Goal: Transaction & Acquisition: Subscribe to service/newsletter

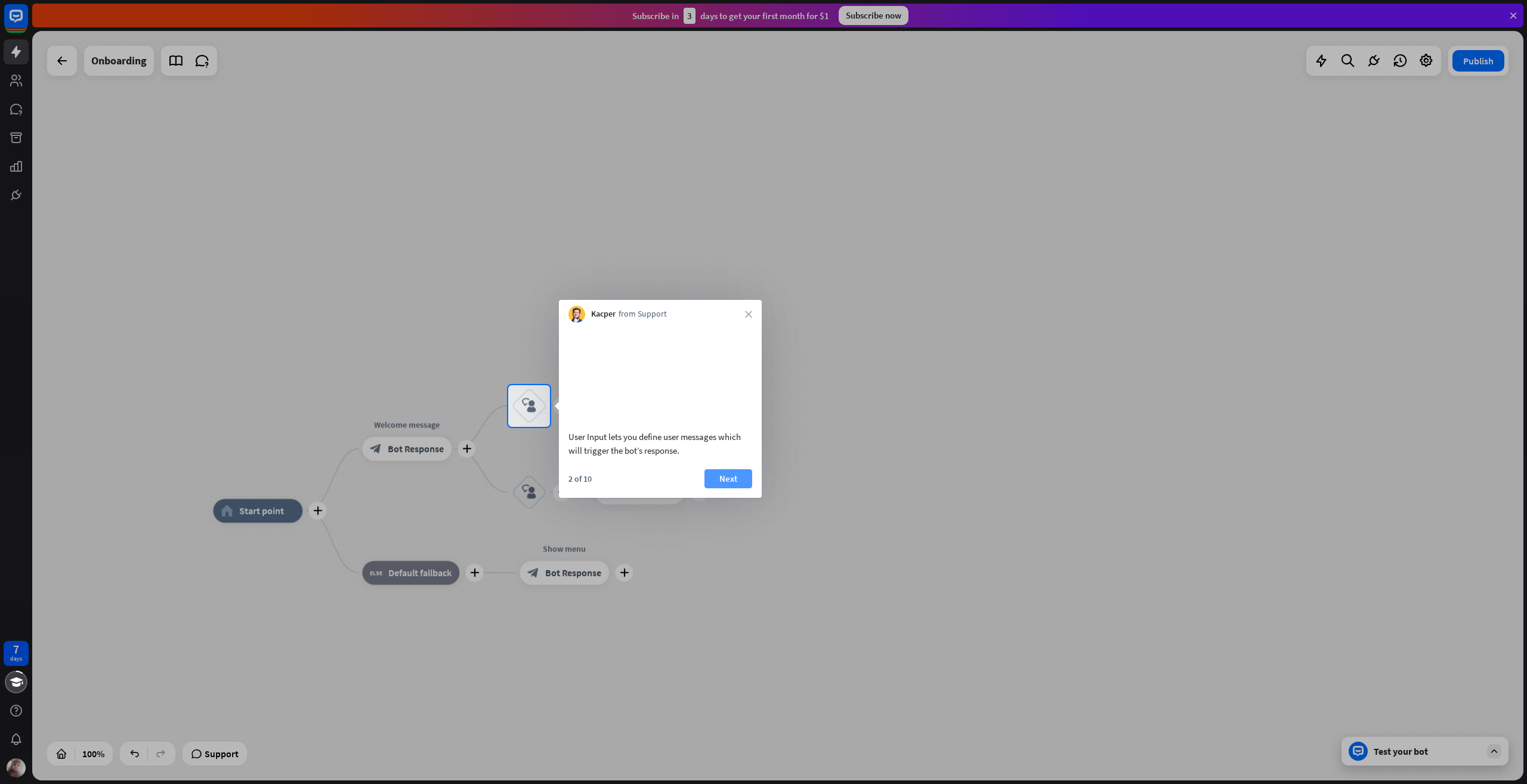
click at [738, 488] on button "Next" at bounding box center [728, 479] width 47 height 19
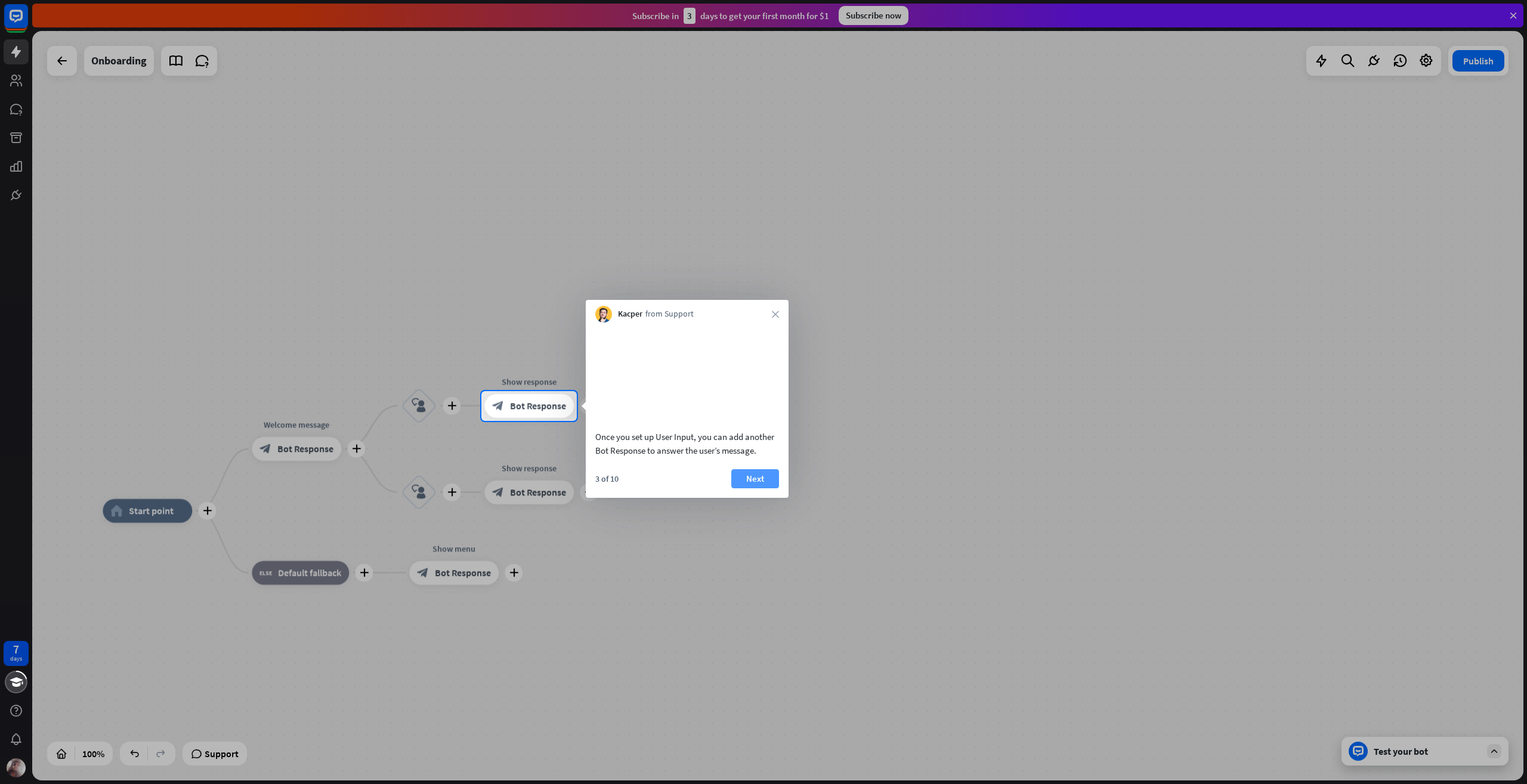
click at [769, 488] on button "Next" at bounding box center [755, 479] width 47 height 19
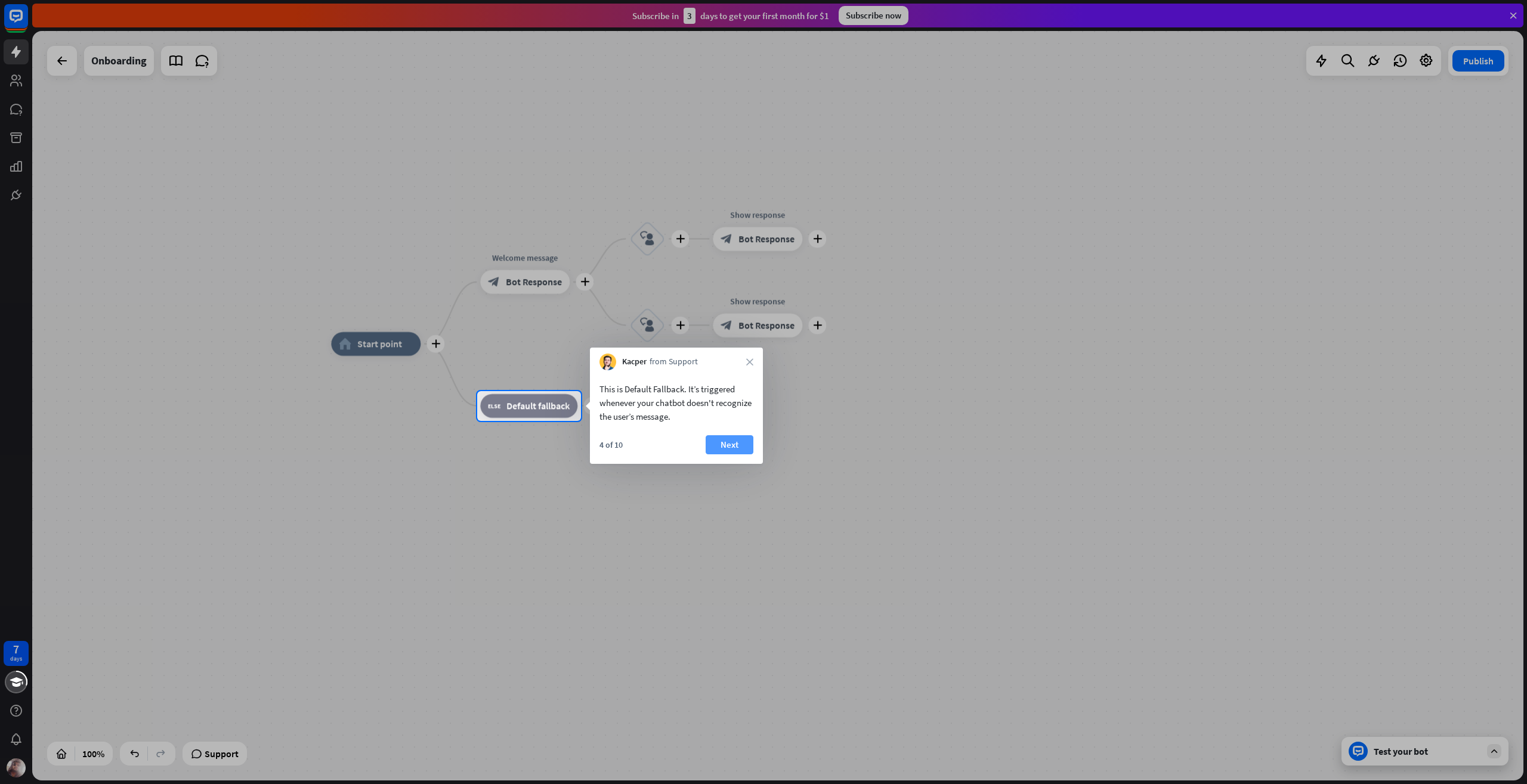
click at [739, 443] on button "Next" at bounding box center [729, 444] width 47 height 19
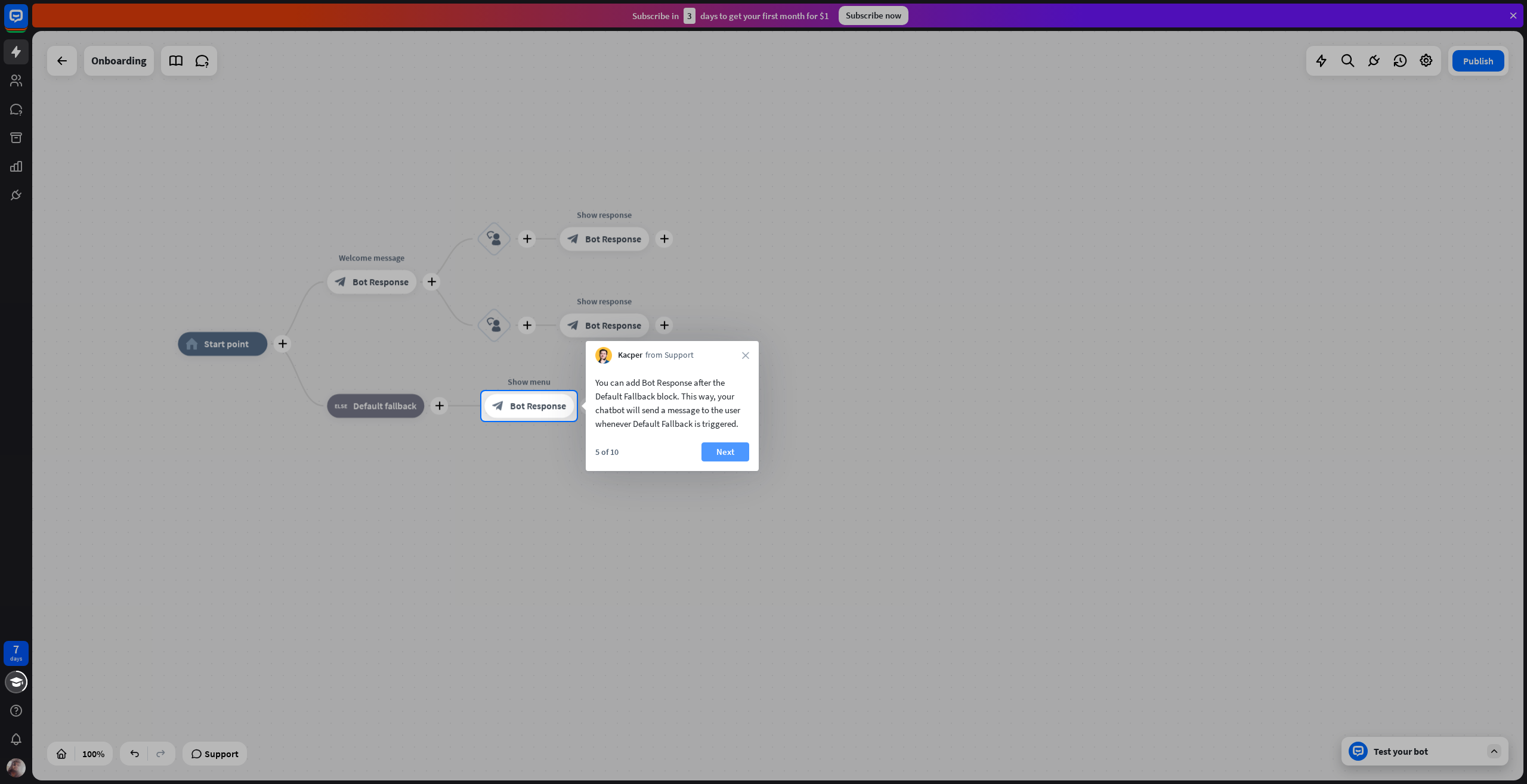
click at [731, 455] on button "Next" at bounding box center [725, 451] width 47 height 19
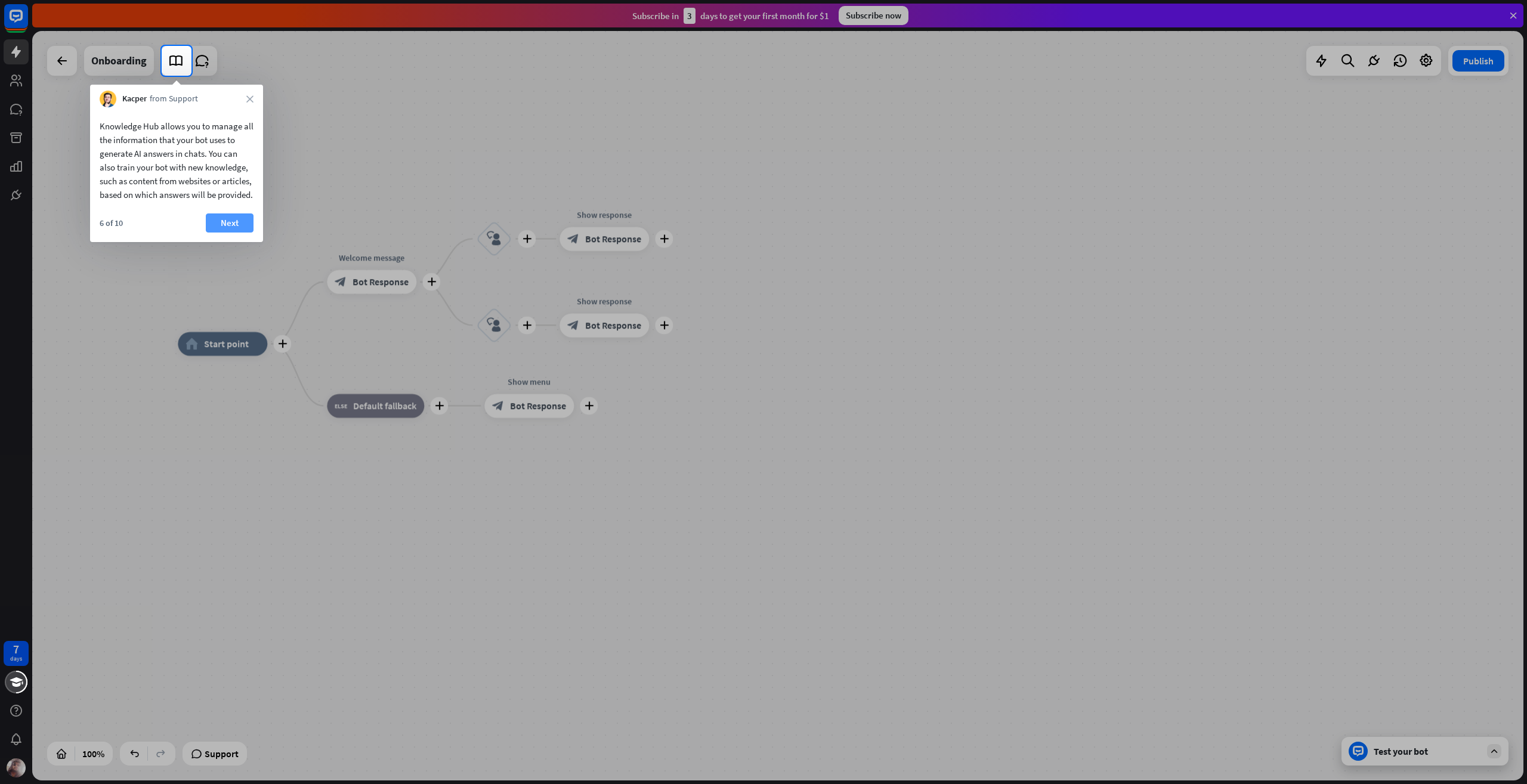
click at [244, 232] on button "Next" at bounding box center [229, 222] width 47 height 19
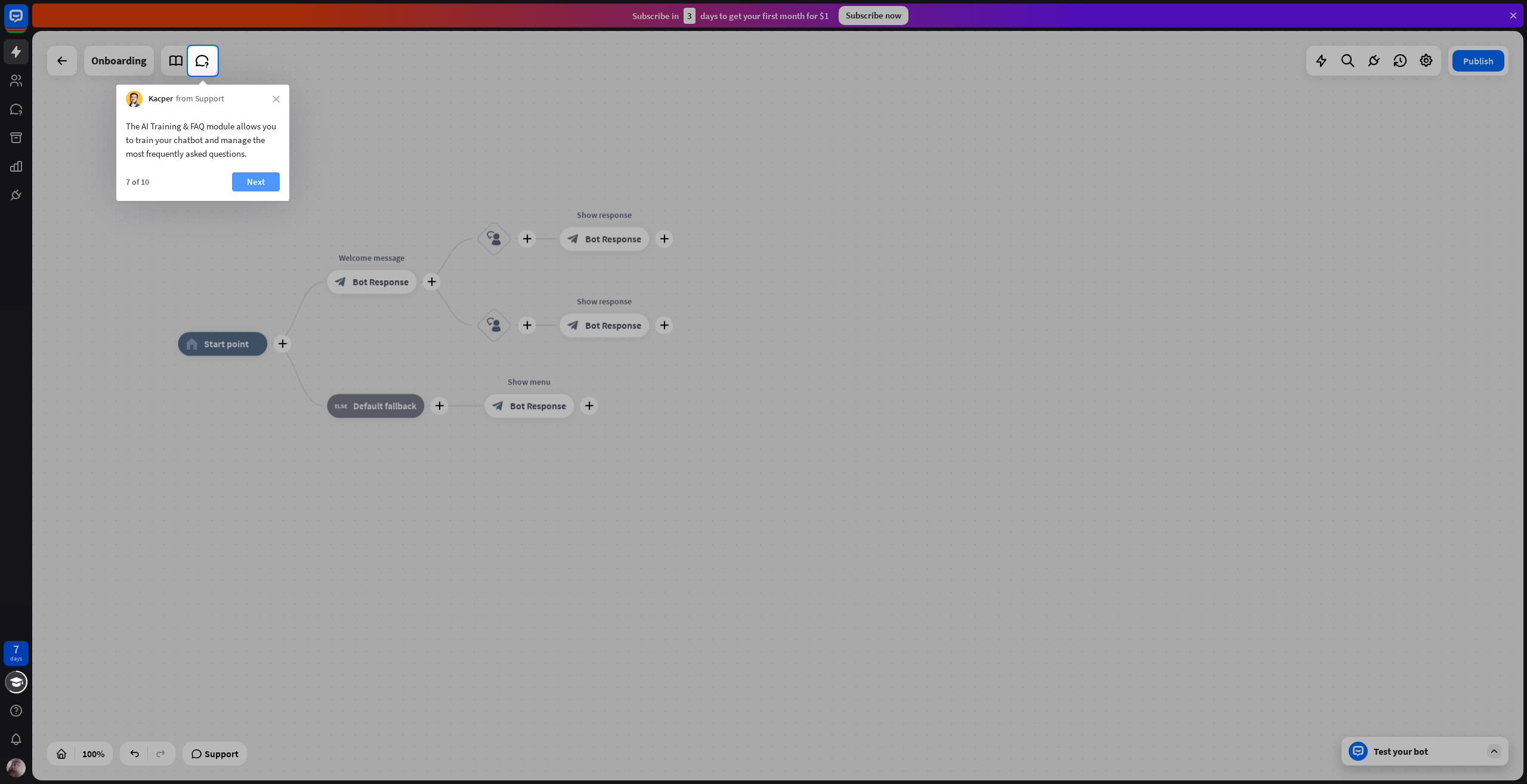
click at [258, 187] on button "Next" at bounding box center [256, 181] width 47 height 19
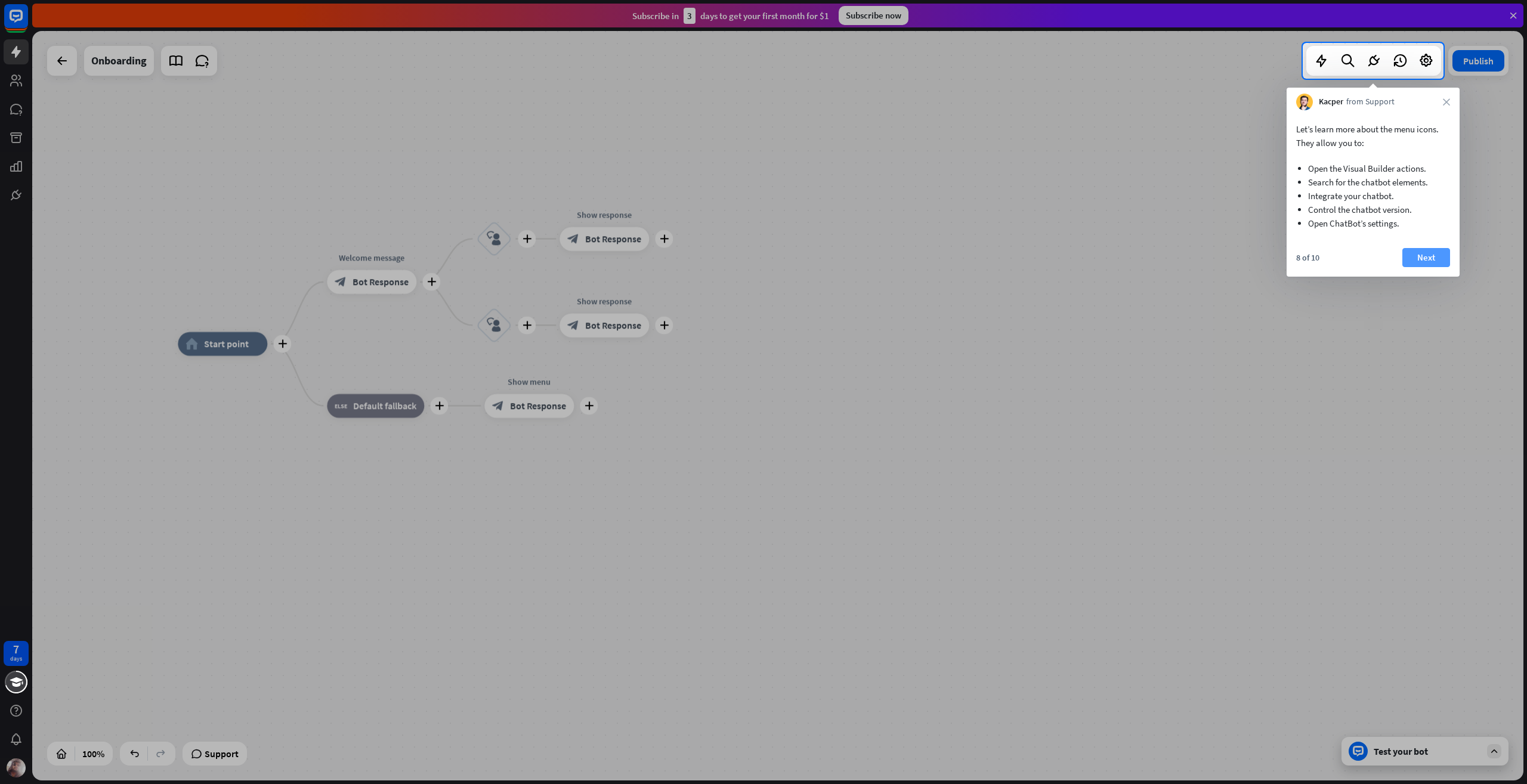
click at [1435, 254] on button "Next" at bounding box center [1426, 257] width 47 height 19
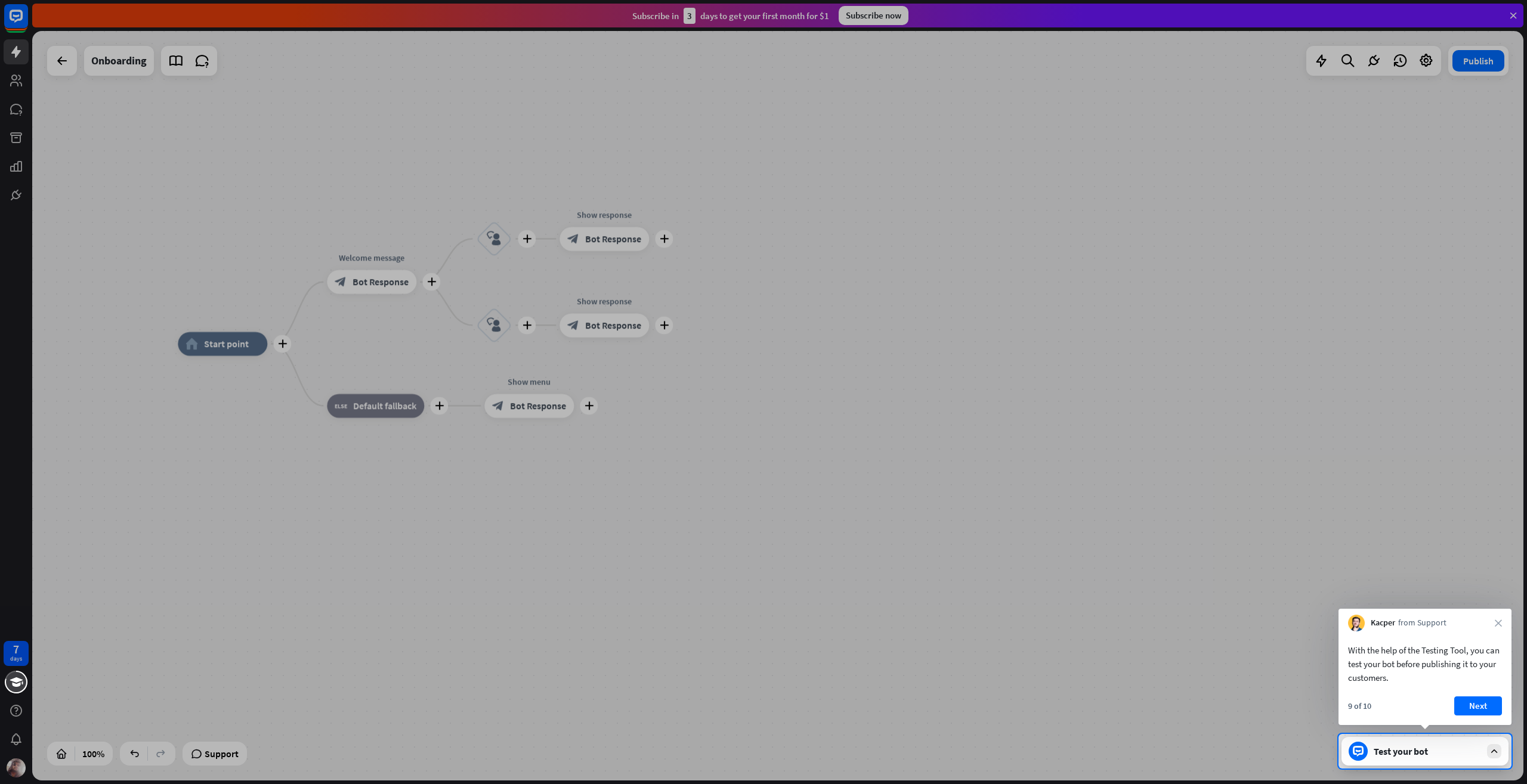
click at [1473, 690] on div "With the help of the Testing Tool, you can test your bot before publishing it t…" at bounding box center [1424, 661] width 173 height 59
click at [1495, 708] on button "Next" at bounding box center [1478, 705] width 47 height 19
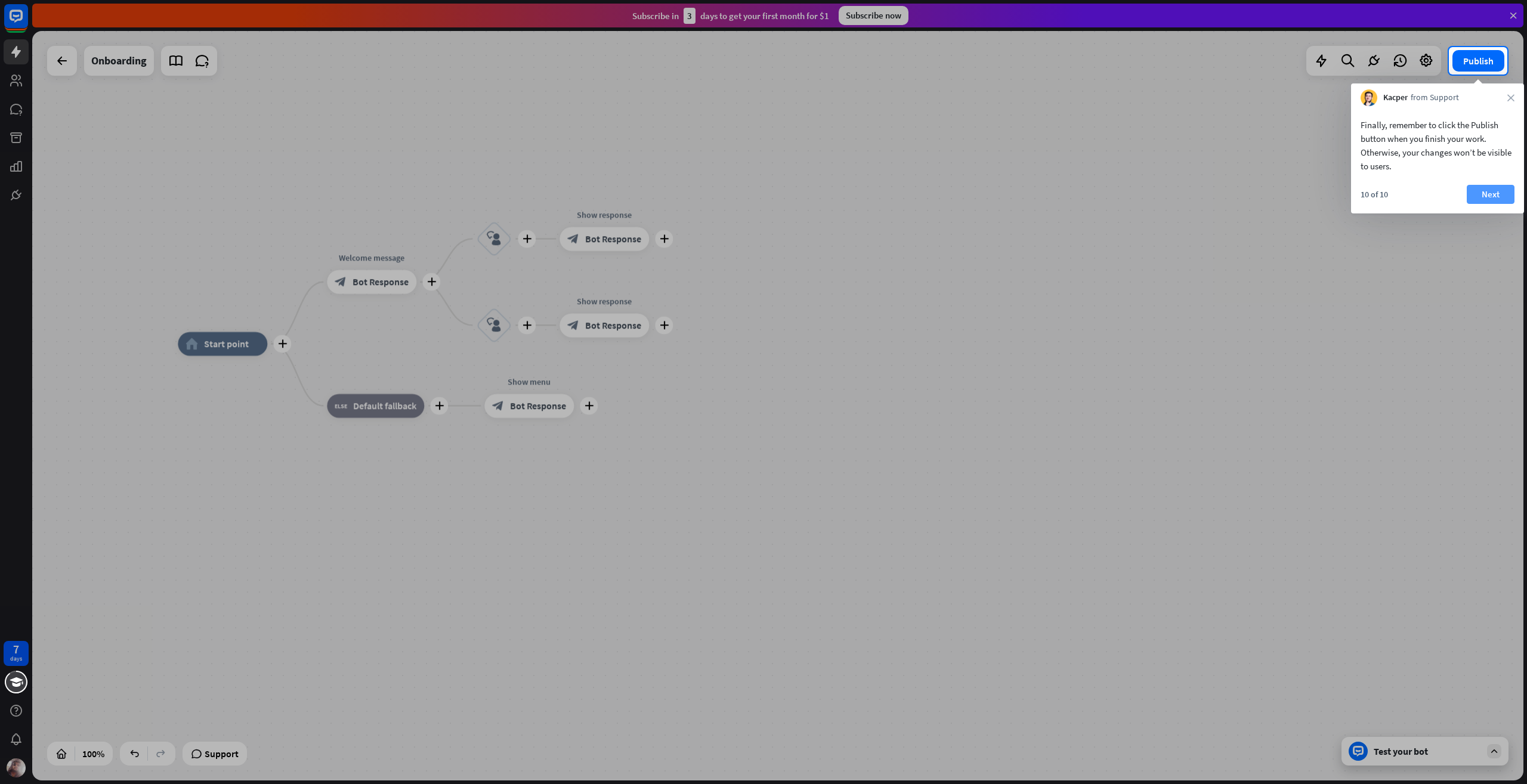
click at [1492, 195] on button "Next" at bounding box center [1490, 194] width 47 height 19
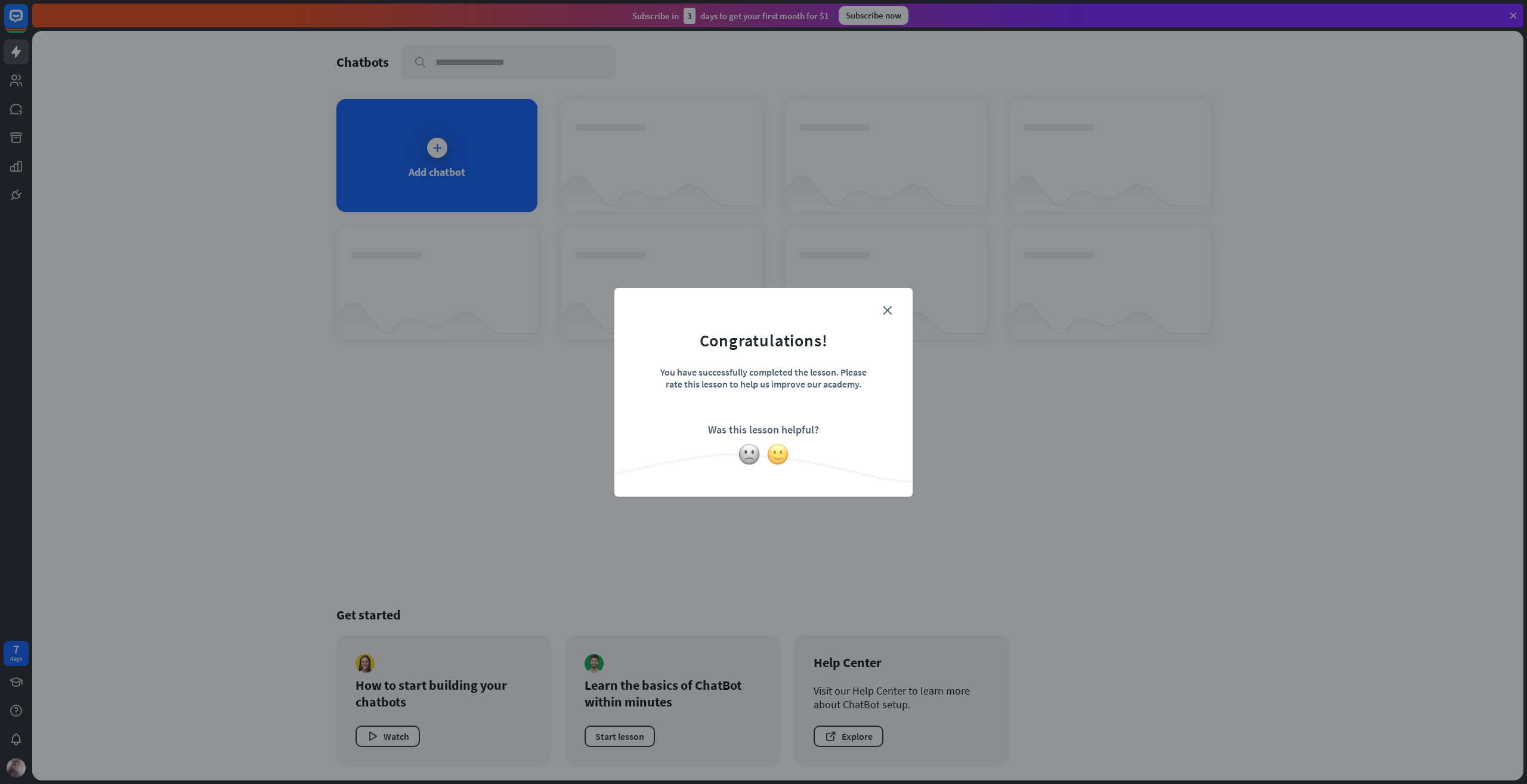
click at [771, 457] on img at bounding box center [777, 454] width 23 height 23
click at [1100, 415] on div "Thanks for making all this better!" at bounding box center [764, 392] width 1527 height 784
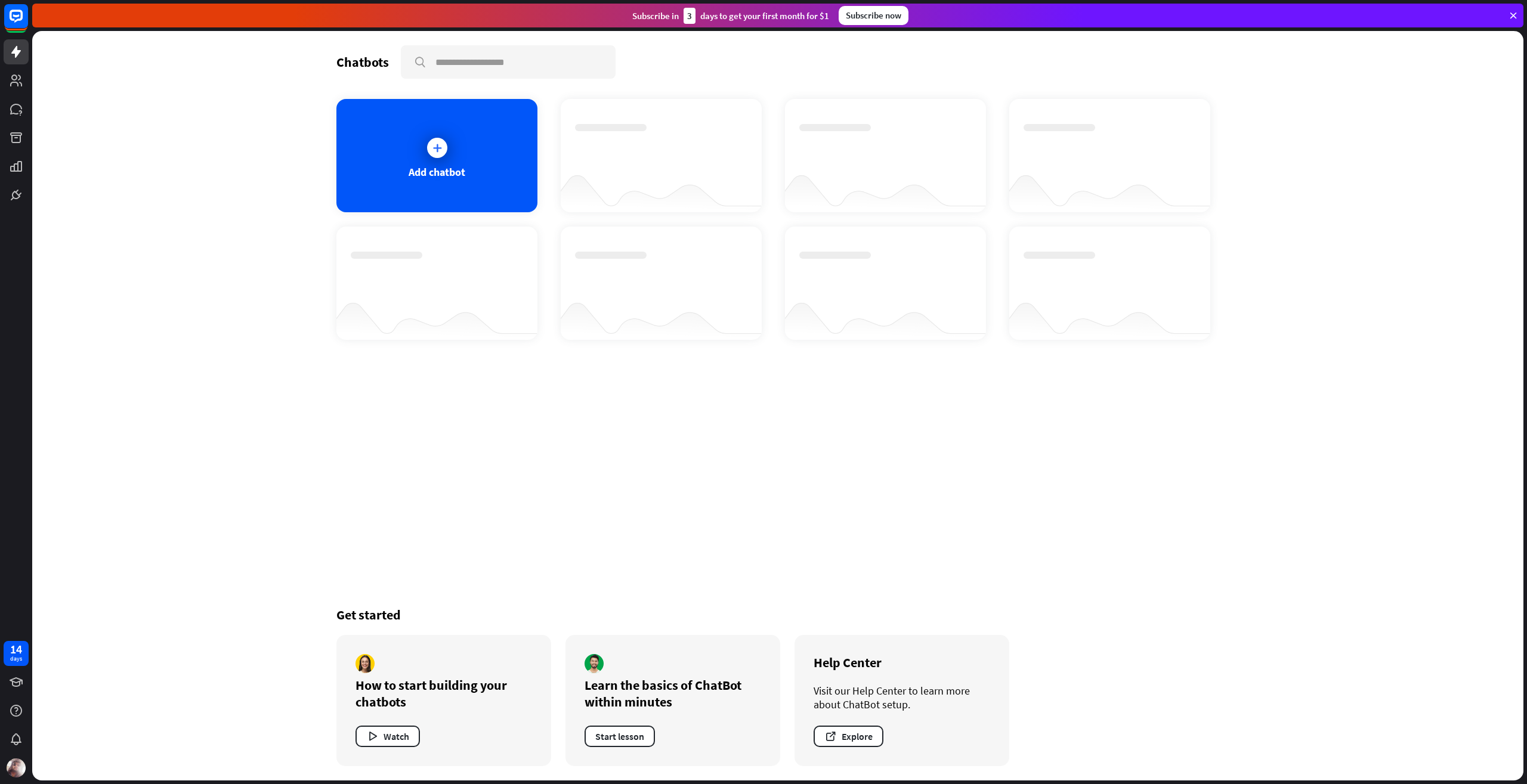
click at [596, 257] on div at bounding box center [610, 254] width 71 height 7
click at [875, 22] on div "Subscribe now" at bounding box center [873, 15] width 70 height 19
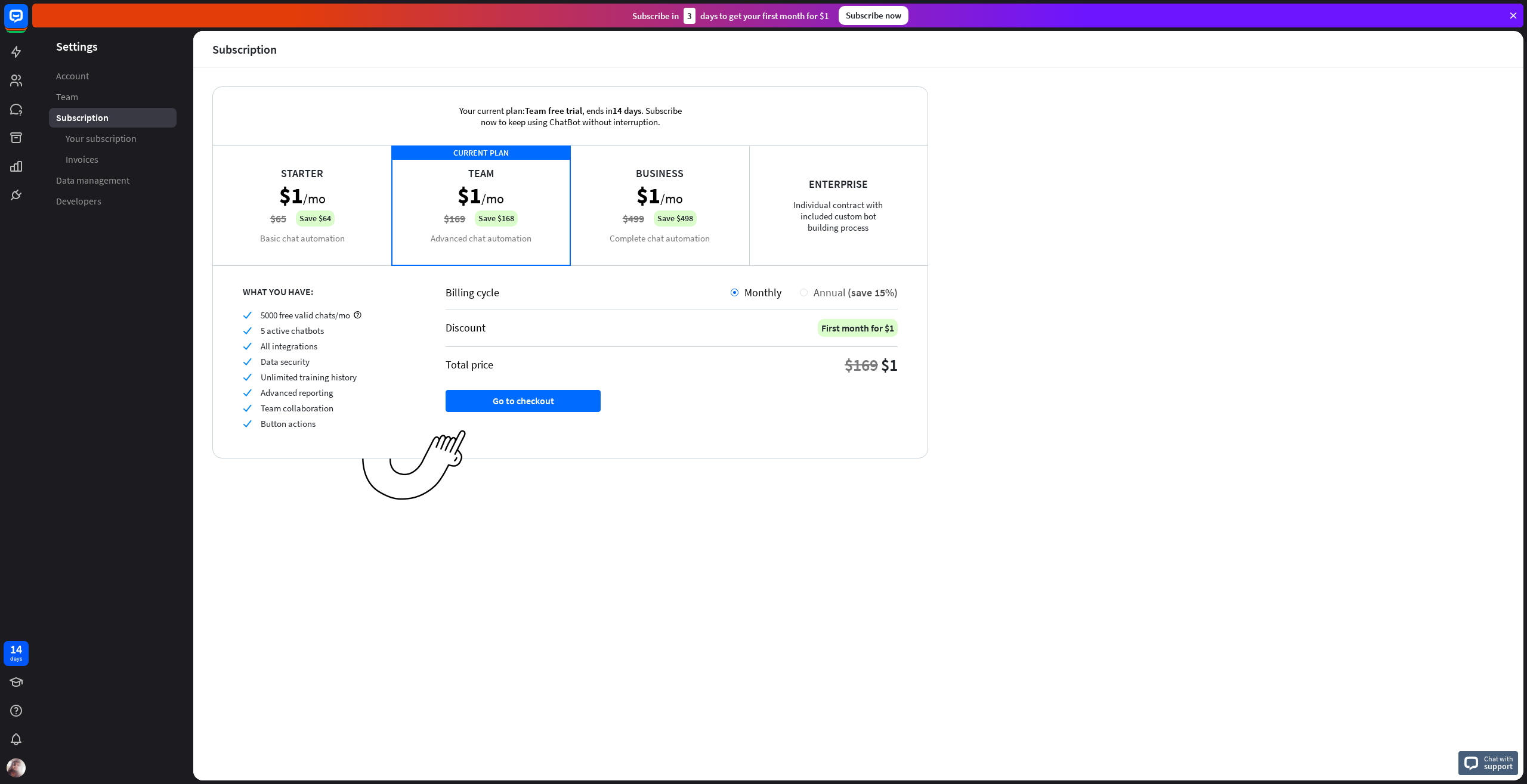
click at [810, 291] on div "Annual (save 15%)" at bounding box center [852, 293] width 90 height 14
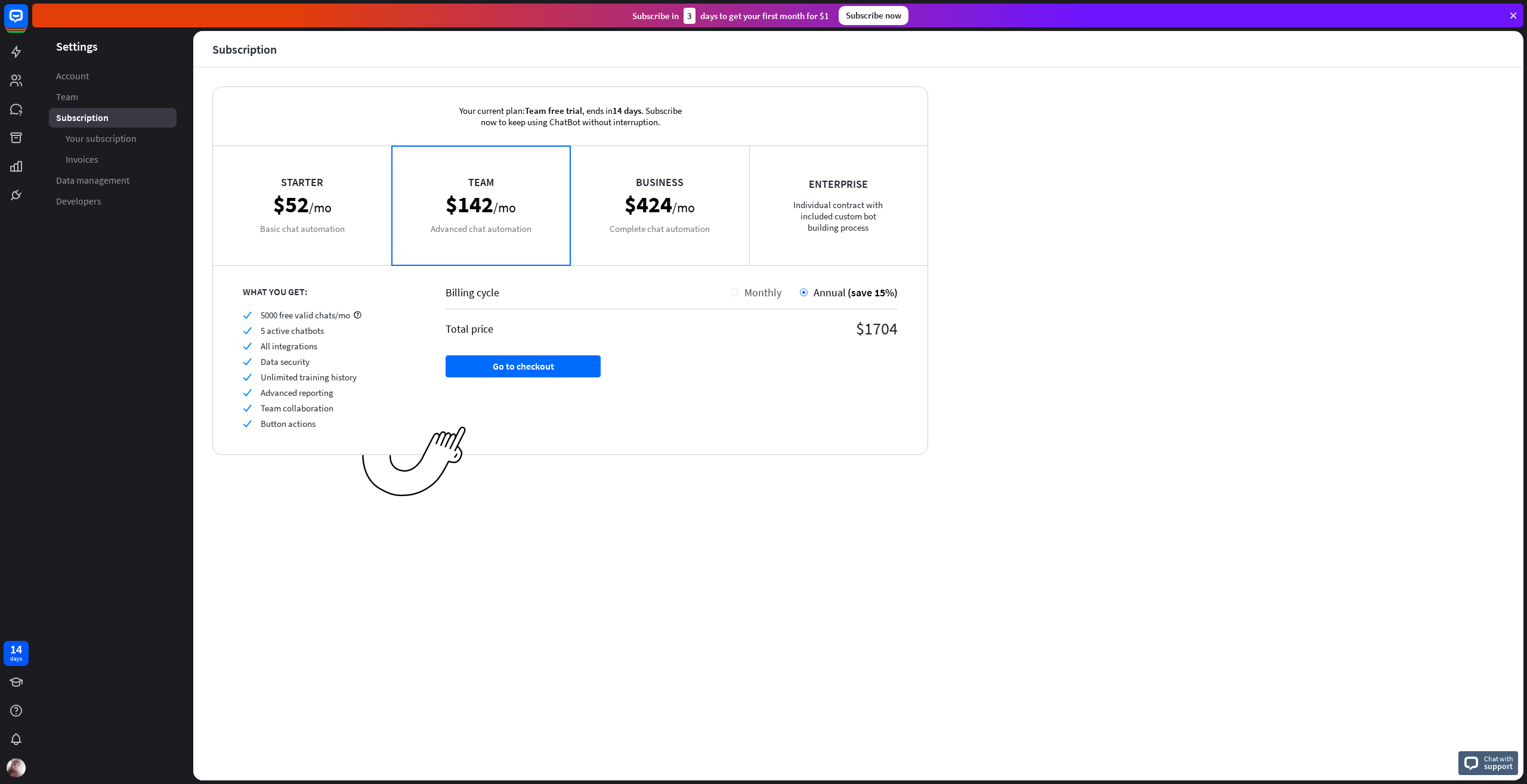
click at [748, 298] on span "Monthly" at bounding box center [763, 293] width 37 height 14
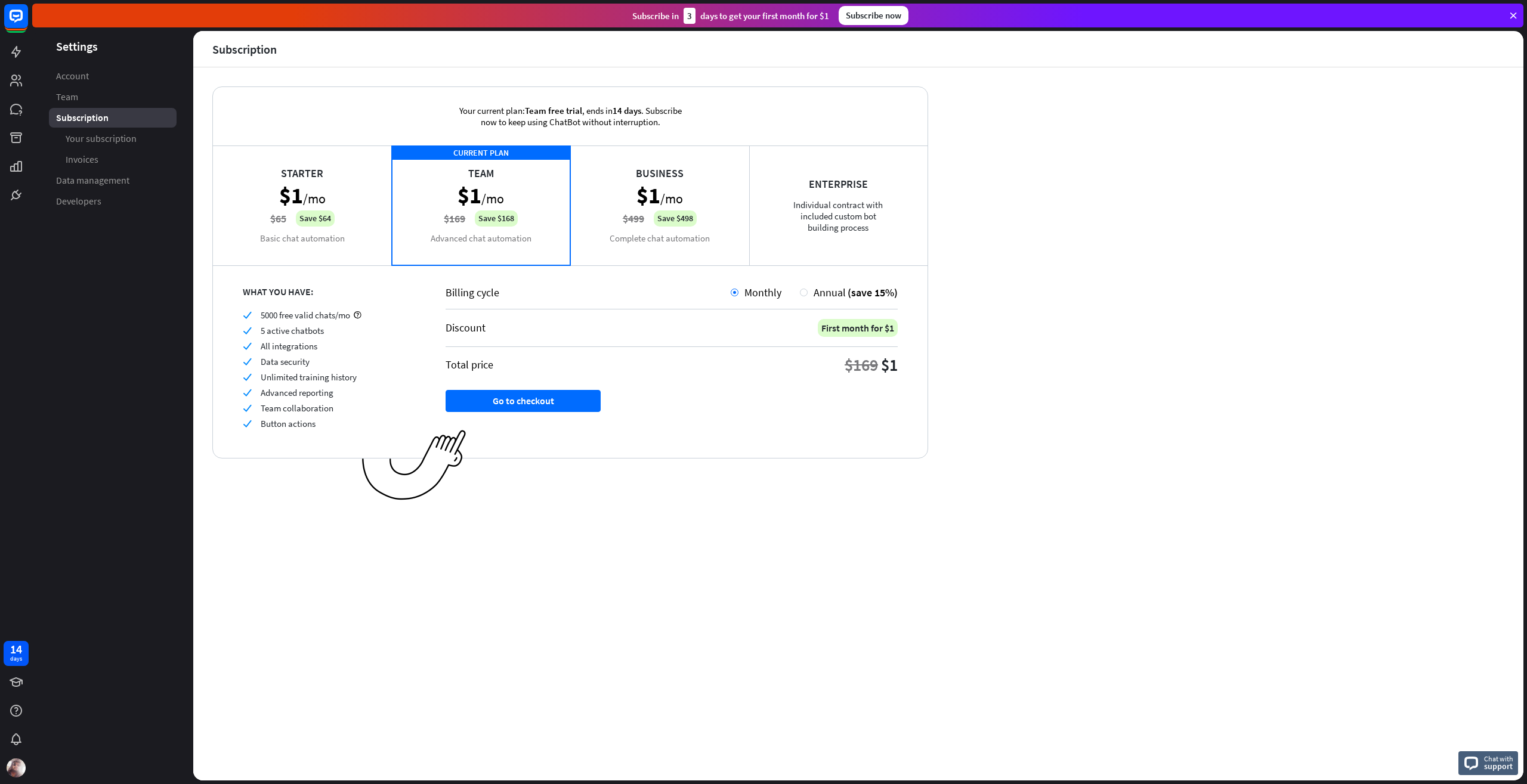
click at [343, 232] on div "Starter $1 /mo $65 Save $64 Basic chat automation" at bounding box center [302, 205] width 179 height 120
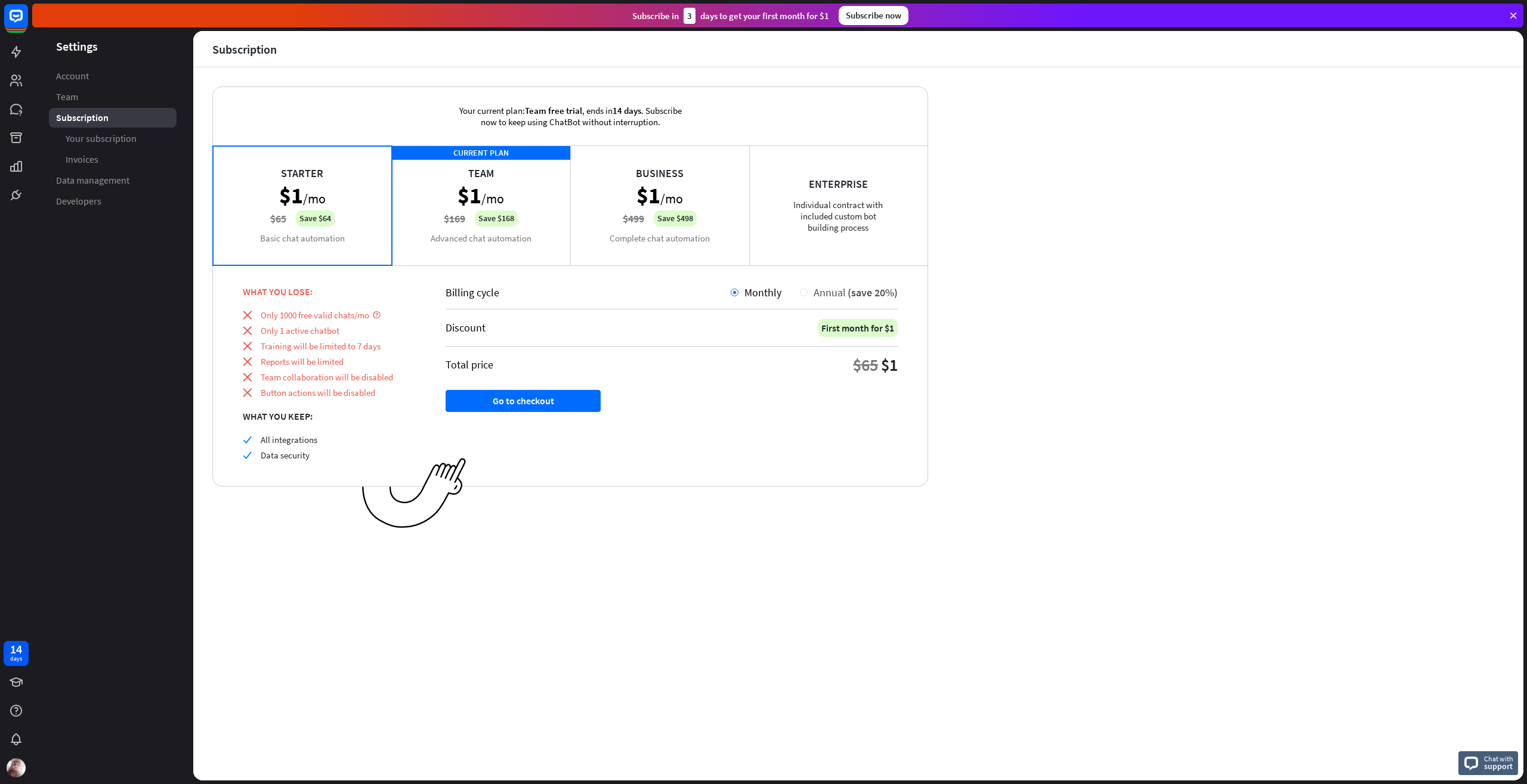
click at [829, 297] on span "Annual" at bounding box center [829, 293] width 33 height 14
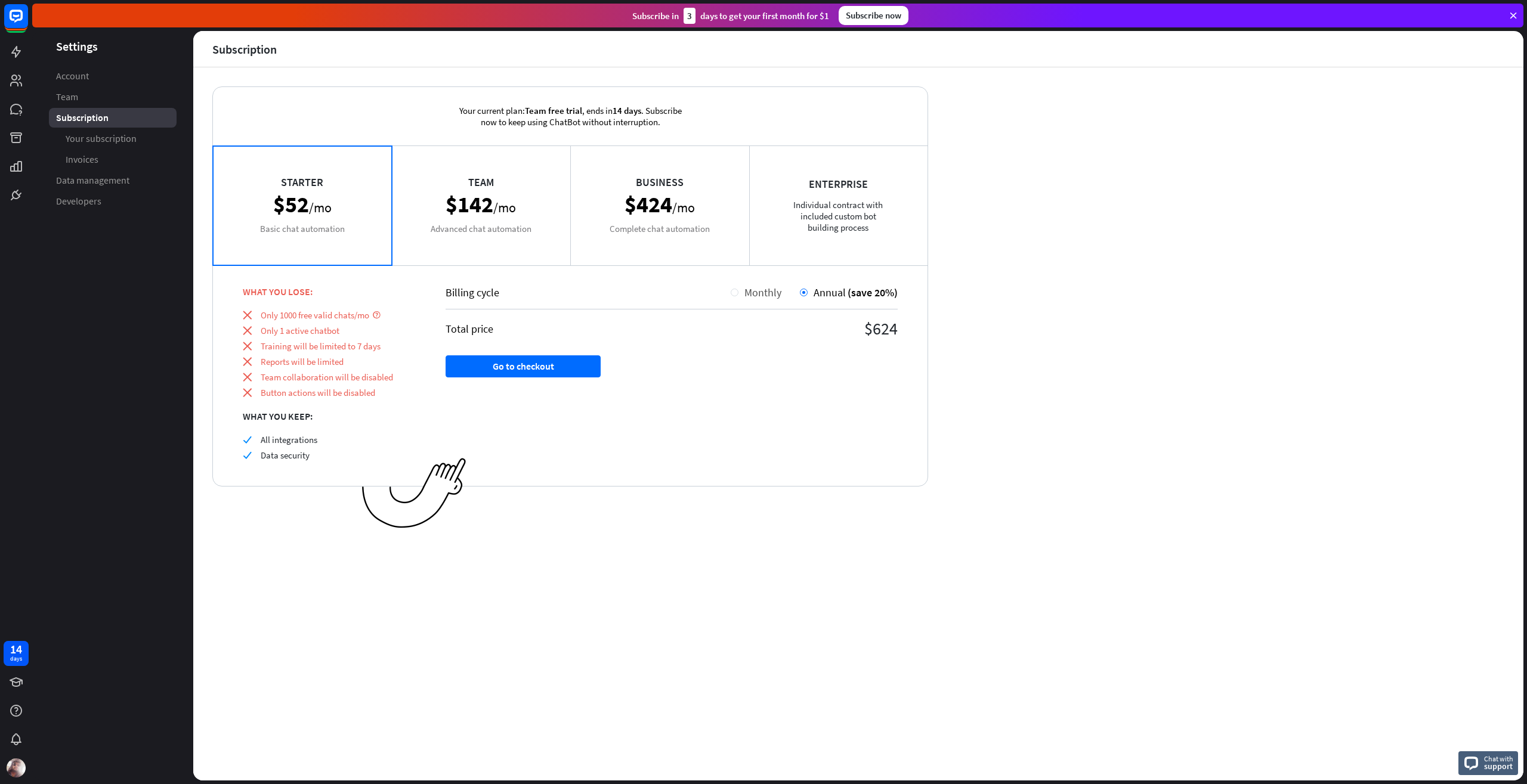
click at [745, 295] on span "Monthly" at bounding box center [763, 293] width 37 height 14
